Goal: Contribute content: Add original content to the website for others to see

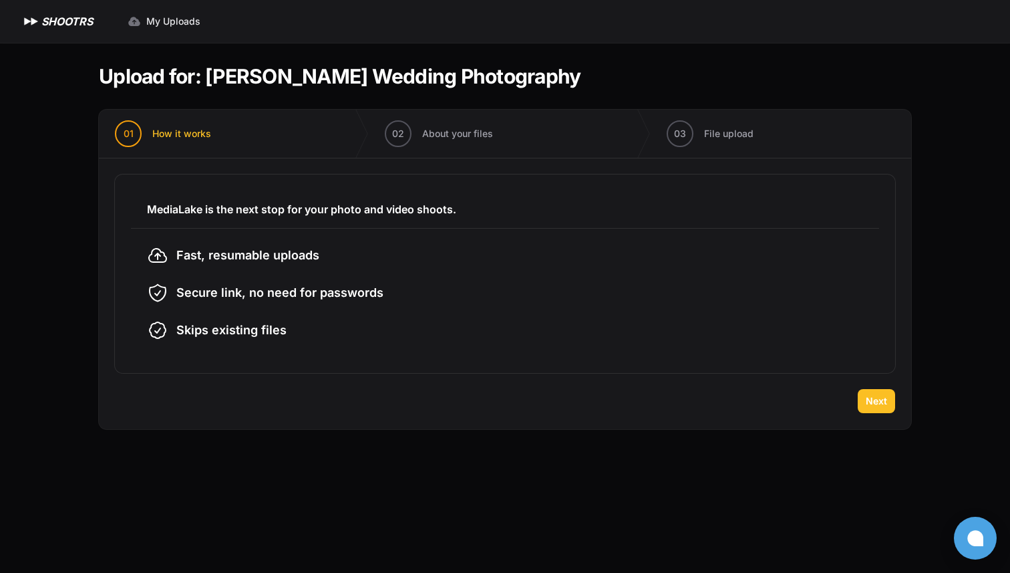
click at [882, 397] on span "Next" at bounding box center [876, 400] width 21 height 13
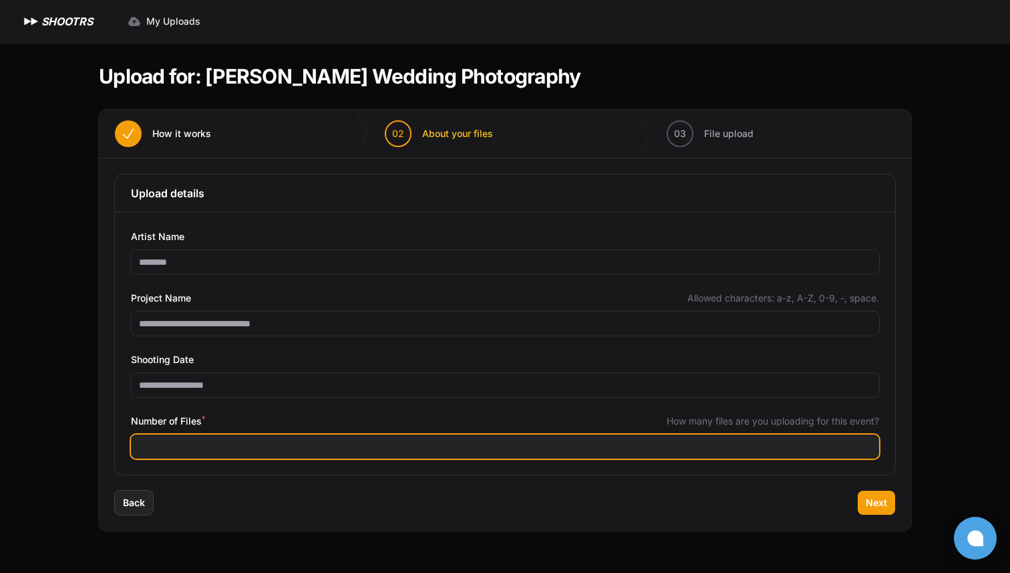
click at [677, 441] on input "Number of Files *" at bounding box center [505, 446] width 748 height 24
type input "***"
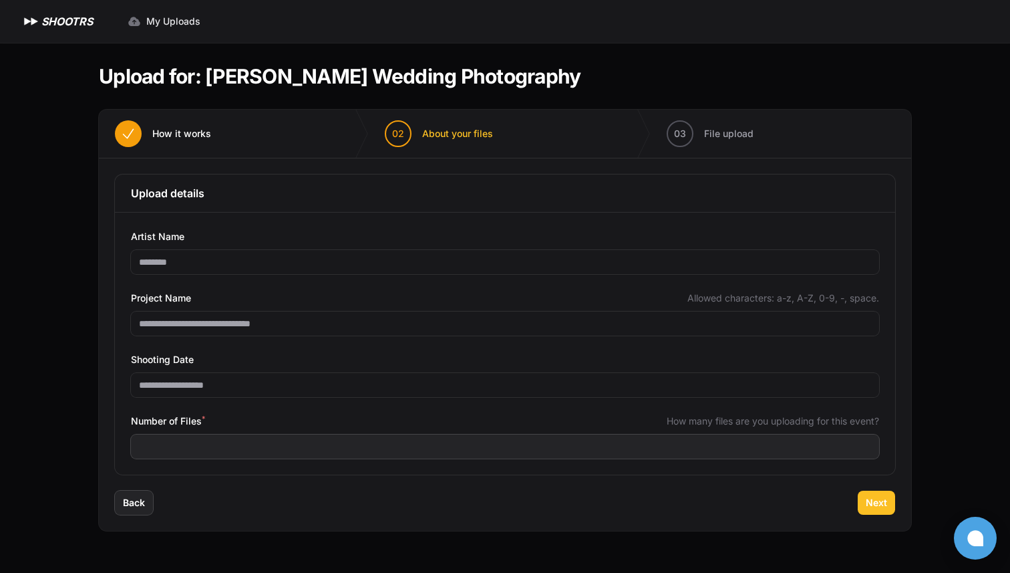
click at [864, 500] on button "Next" at bounding box center [876, 502] width 37 height 24
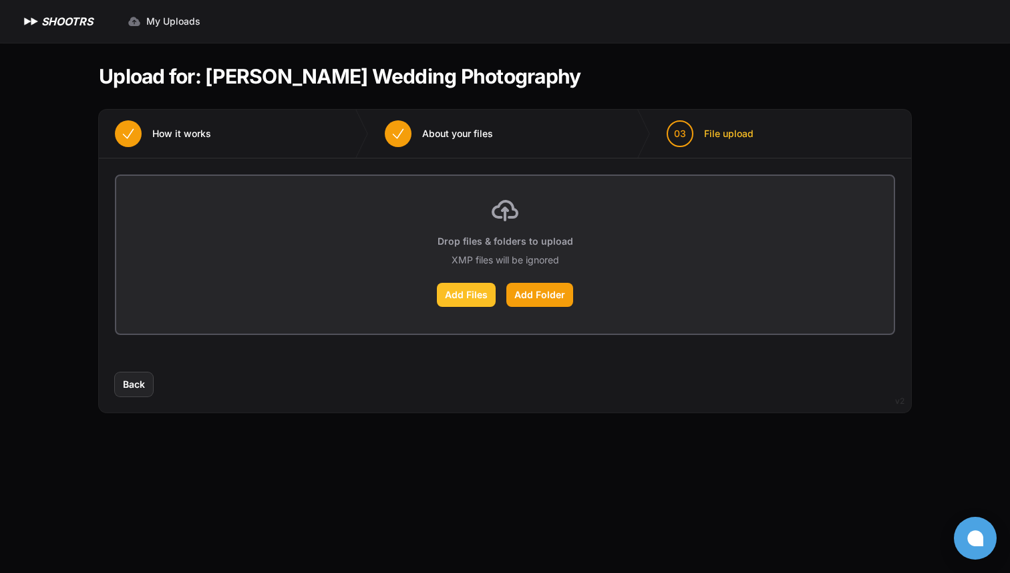
click at [486, 285] on label "Add Files" at bounding box center [466, 295] width 59 height 24
click at [0, 0] on input "Add Files" at bounding box center [0, 0] width 0 height 0
click at [171, 572] on main "Upload for: [PERSON_NAME] Wedding Photography 01 How it works" at bounding box center [504, 308] width 855 height 530
click at [475, 292] on label "Add Files" at bounding box center [466, 295] width 59 height 24
click at [0, 0] on input "Add Files" at bounding box center [0, 0] width 0 height 0
